Goal: Task Accomplishment & Management: Complete application form

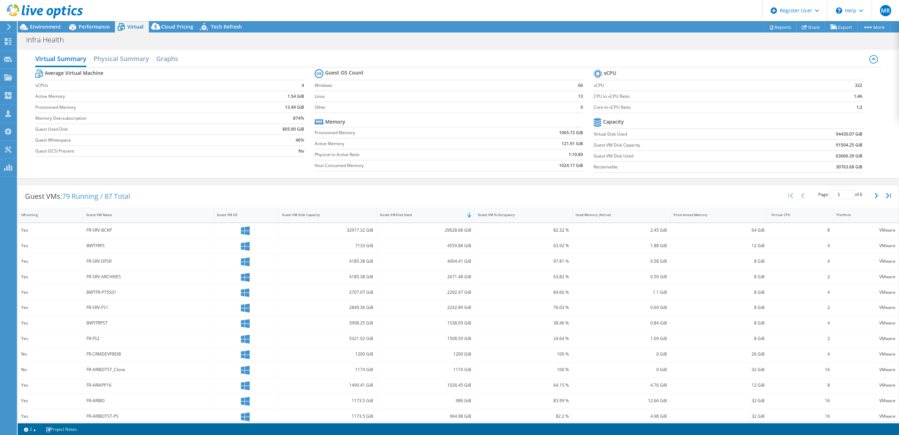
select select "USD"
click at [34, 12] on use at bounding box center [45, 11] width 76 height 14
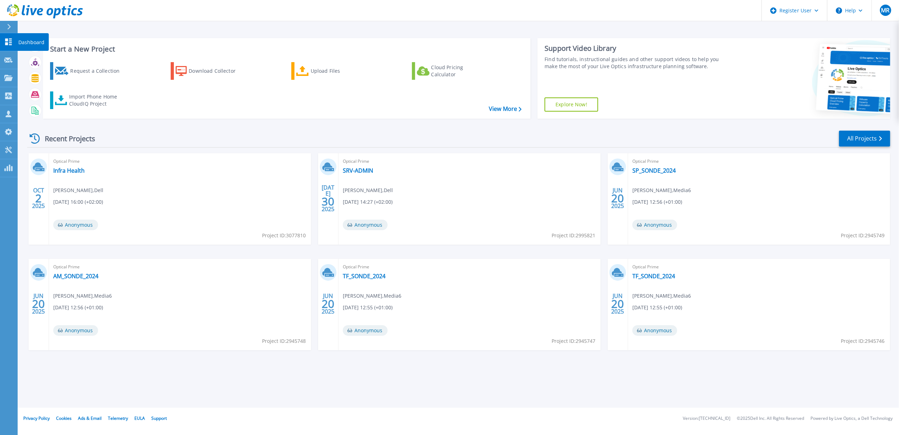
click at [6, 24] on div at bounding box center [11, 27] width 11 height 12
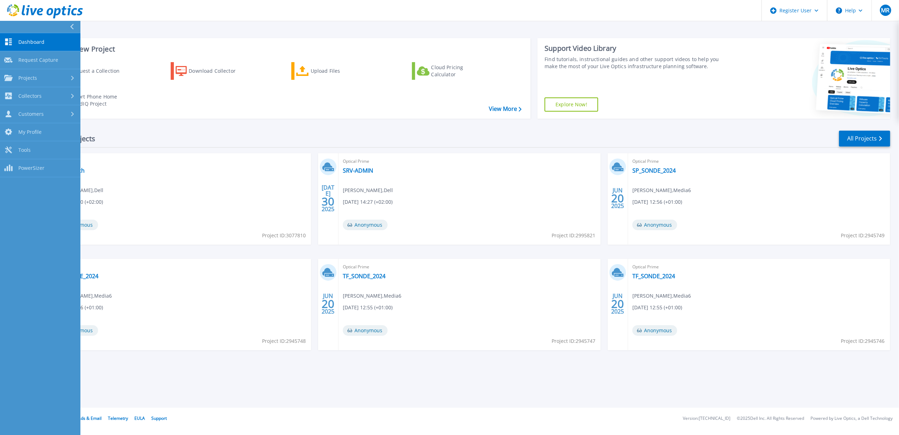
click at [53, 57] on span "Request Capture" at bounding box center [38, 60] width 40 height 6
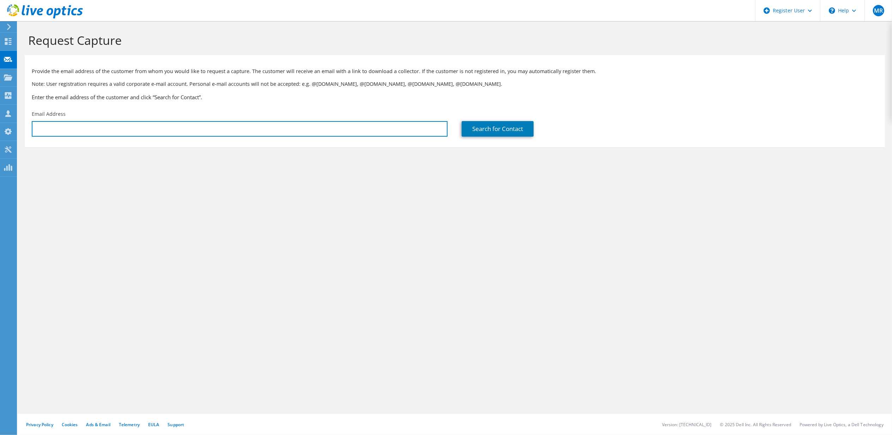
click at [77, 129] on input "text" at bounding box center [240, 129] width 416 height 16
paste input "Service Réseau <[EMAIL_ADDRESS][DOMAIN_NAME]>"
click at [74, 128] on input "Service Réseau <[EMAIL_ADDRESS][DOMAIN_NAME]" at bounding box center [240, 129] width 416 height 16
type input "[EMAIL_ADDRESS][DOMAIN_NAME]"
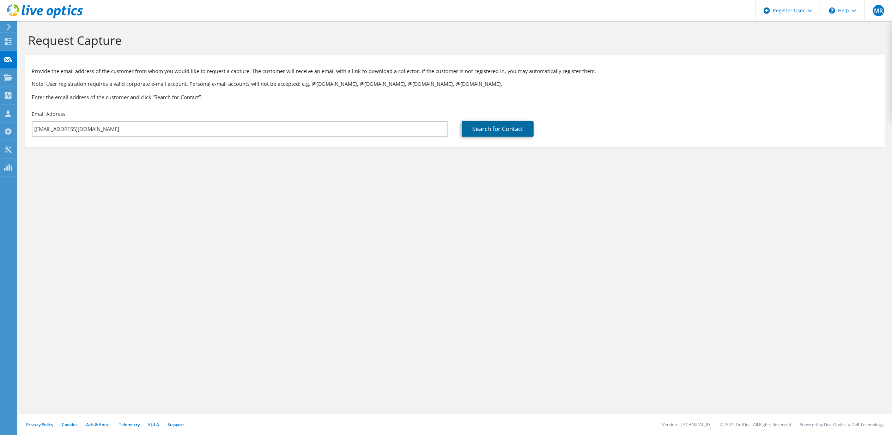
click at [504, 128] on link "Search for Contact" at bounding box center [498, 129] width 72 height 16
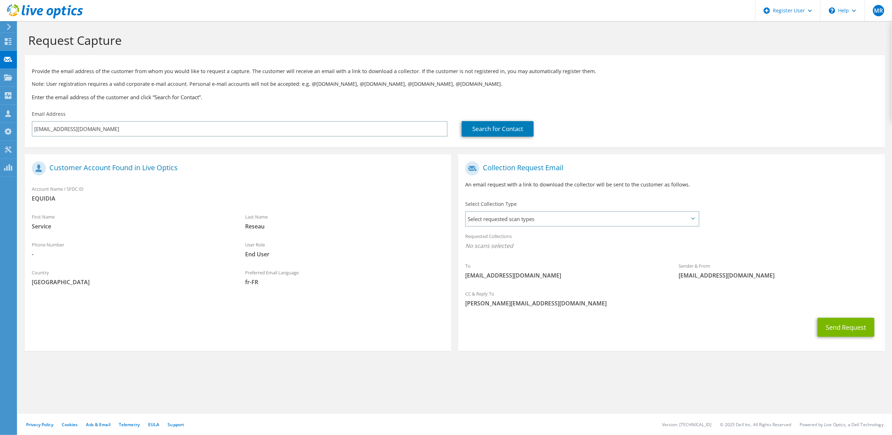
click at [502, 217] on span "Select requested scan types" at bounding box center [582, 219] width 232 height 14
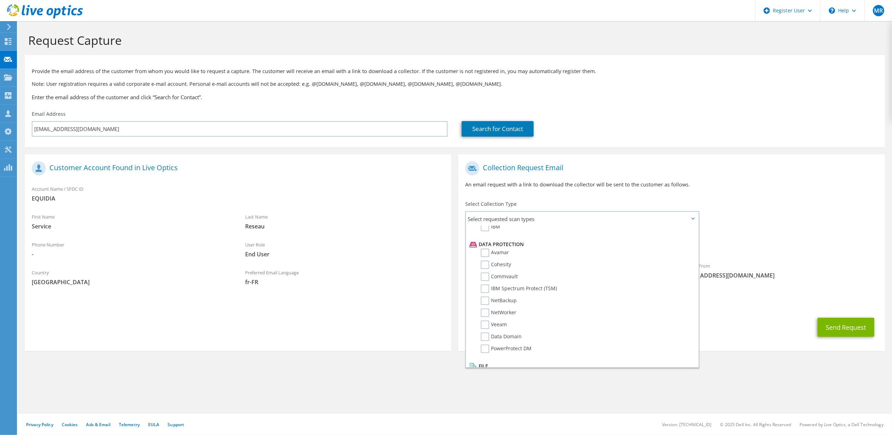
scroll to position [296, 0]
click at [485, 367] on label "Dossier" at bounding box center [495, 371] width 28 height 8
click at [0, 0] on input "Dossier" at bounding box center [0, 0] width 0 height 0
click at [728, 315] on div "CC & Reply To [PERSON_NAME][EMAIL_ADDRESS][DOMAIN_NAME]" at bounding box center [671, 302] width 427 height 28
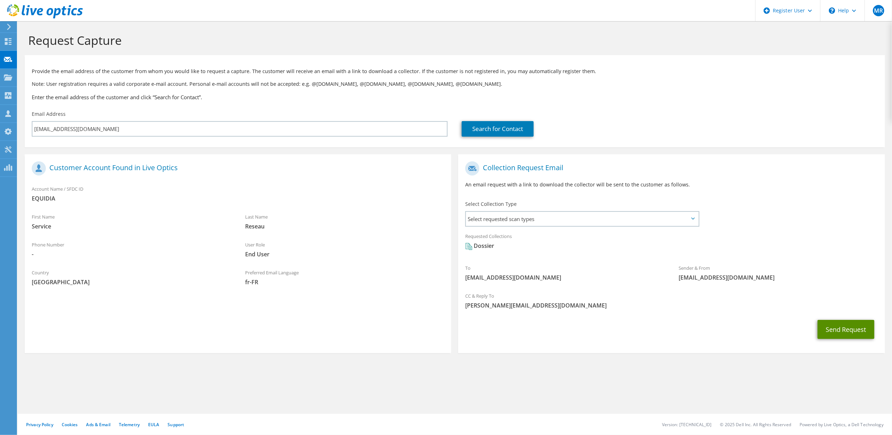
click at [833, 328] on button "Send Request" at bounding box center [846, 329] width 57 height 19
